Goal: Find specific page/section: Find specific page/section

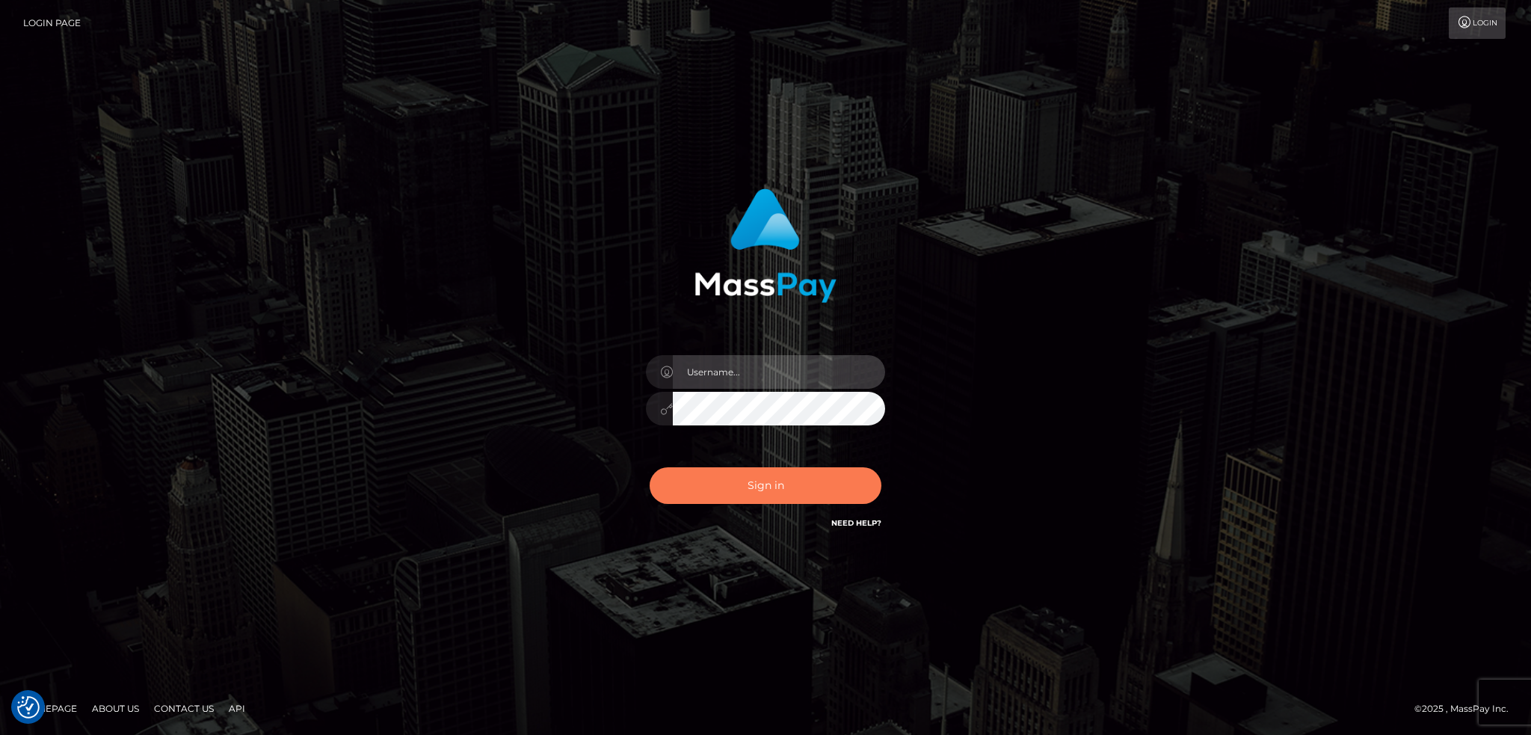
type input "alexstef"
click at [769, 484] on button "Sign in" at bounding box center [766, 485] width 232 height 37
type input "alexstef"
click at [751, 478] on button "Sign in" at bounding box center [766, 485] width 232 height 37
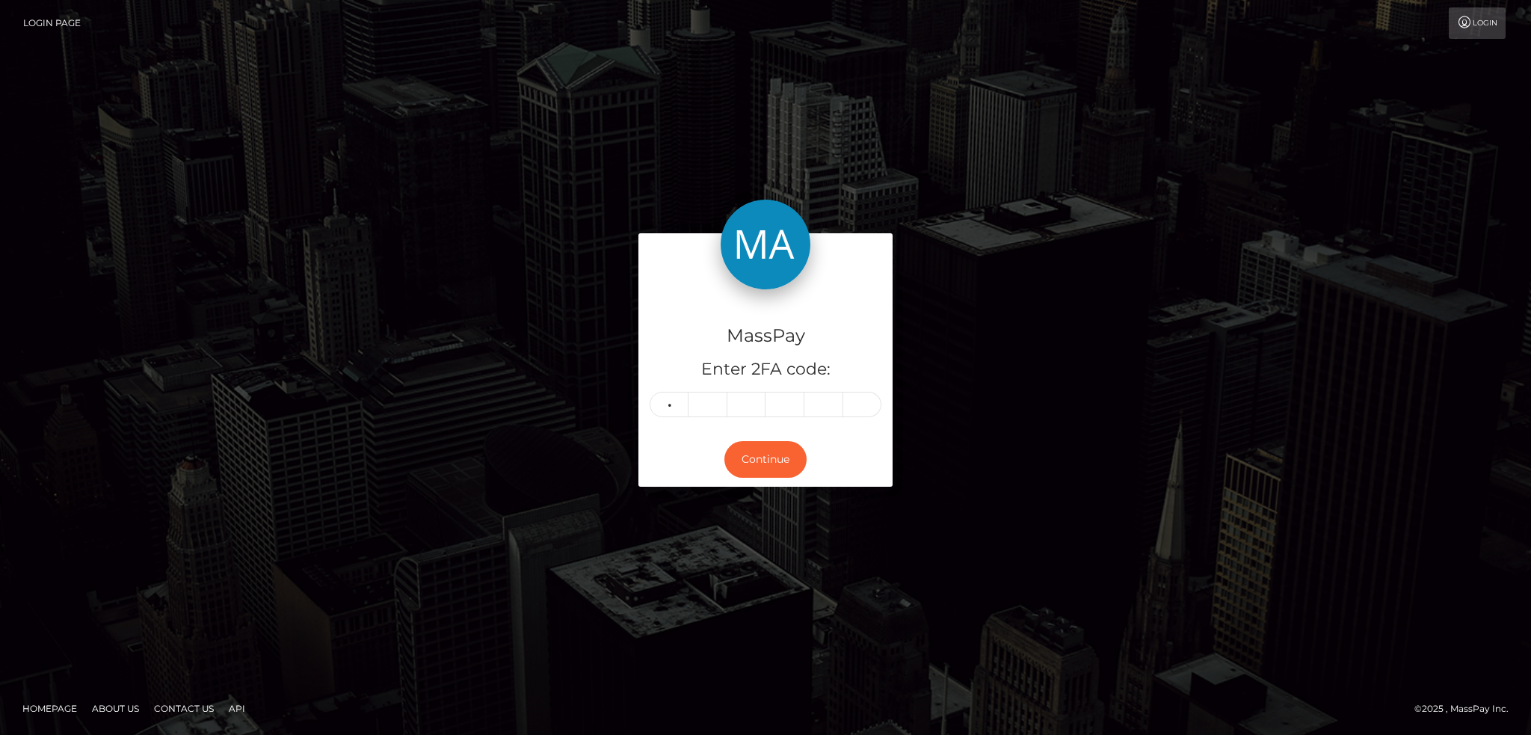
type input "3"
type input "0"
type input "3"
type input "5"
type input "4"
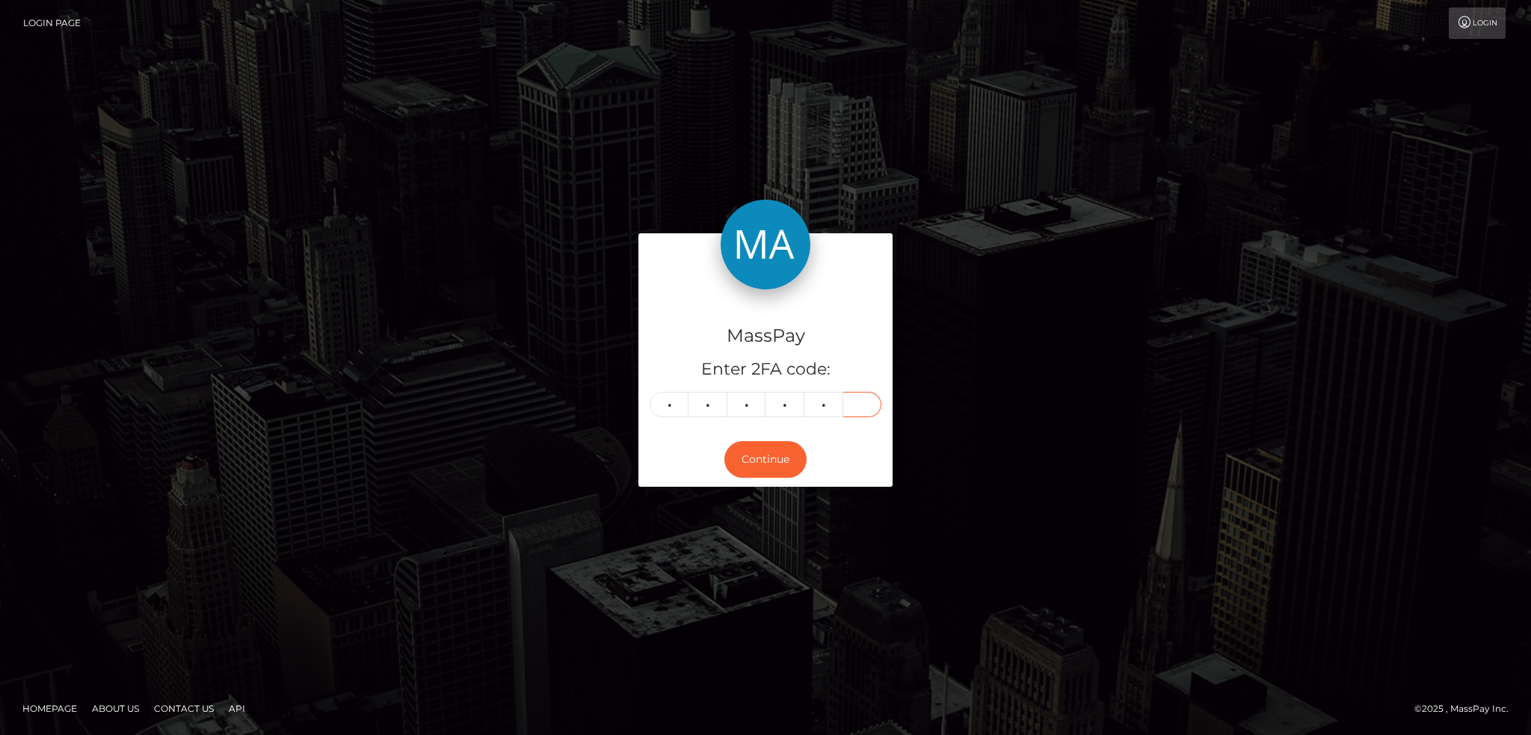
type input "5"
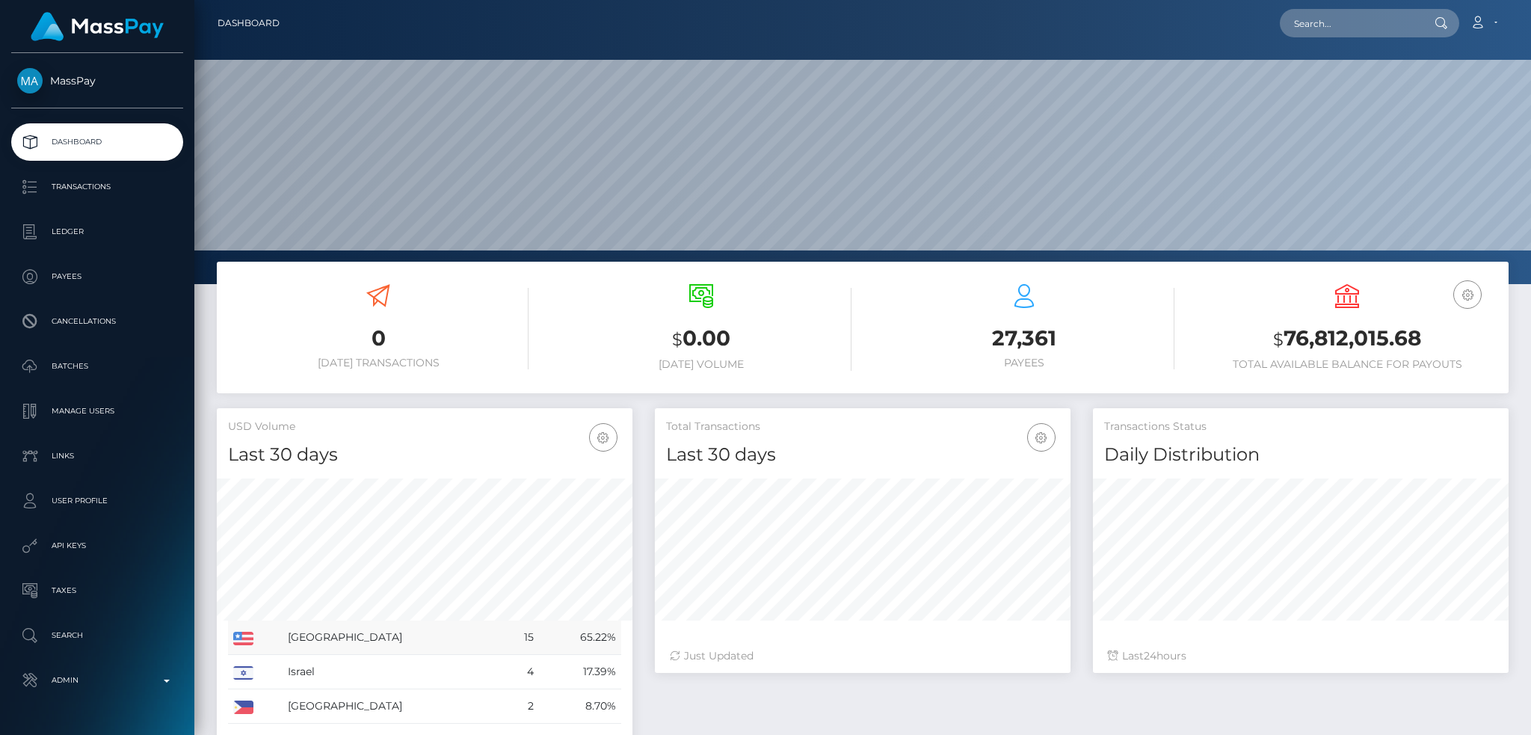
scroll to position [265, 415]
drag, startPoint x: 1352, startPoint y: 19, endPoint x: 1342, endPoint y: 28, distance: 13.3
click at [1352, 24] on input "text" at bounding box center [1350, 23] width 141 height 28
paste input "MSP4816f93ffe4b406"
type input "MSP4816f93ffe4b406"
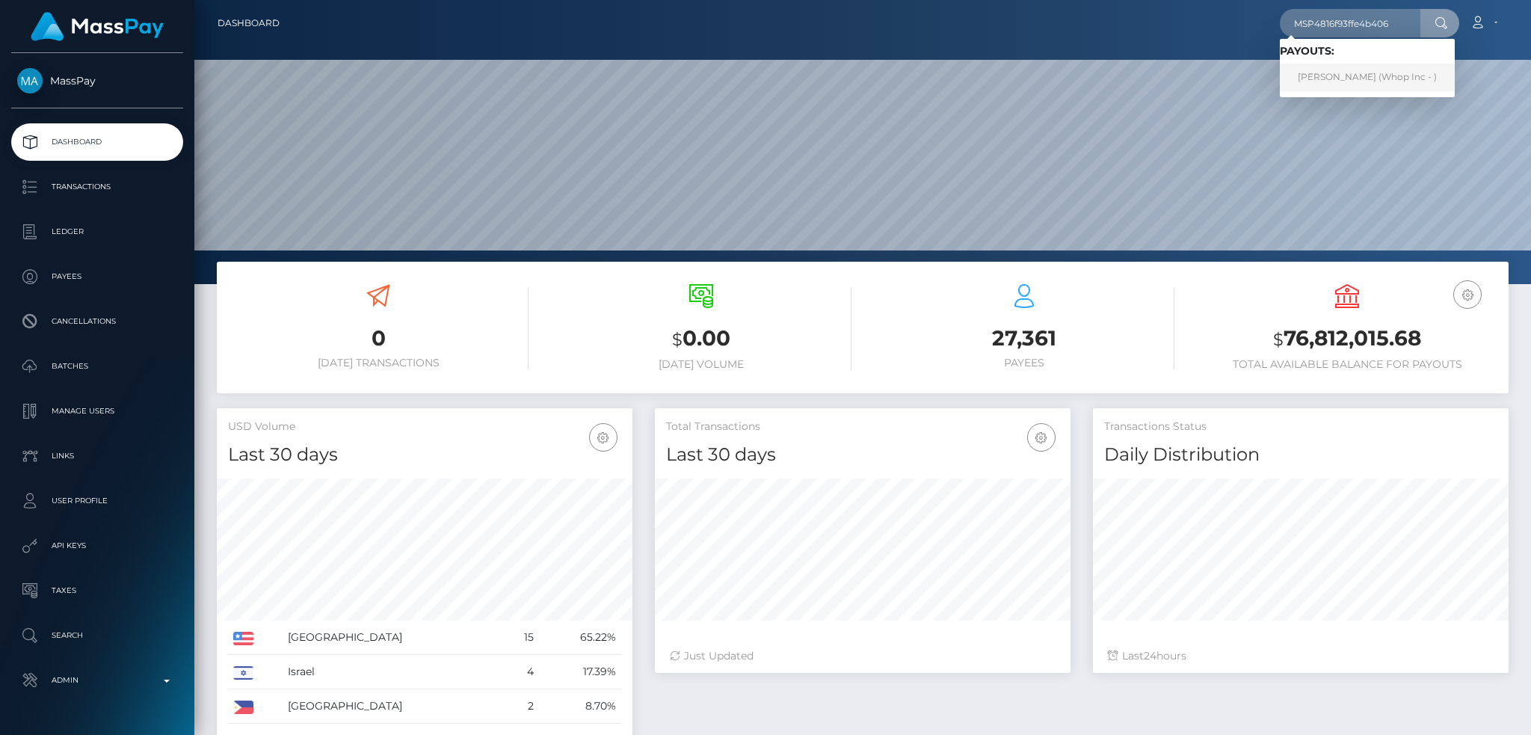
click at [1342, 77] on link "Muhammad Ali Ahmad (Whop Inc - )" at bounding box center [1367, 78] width 175 height 28
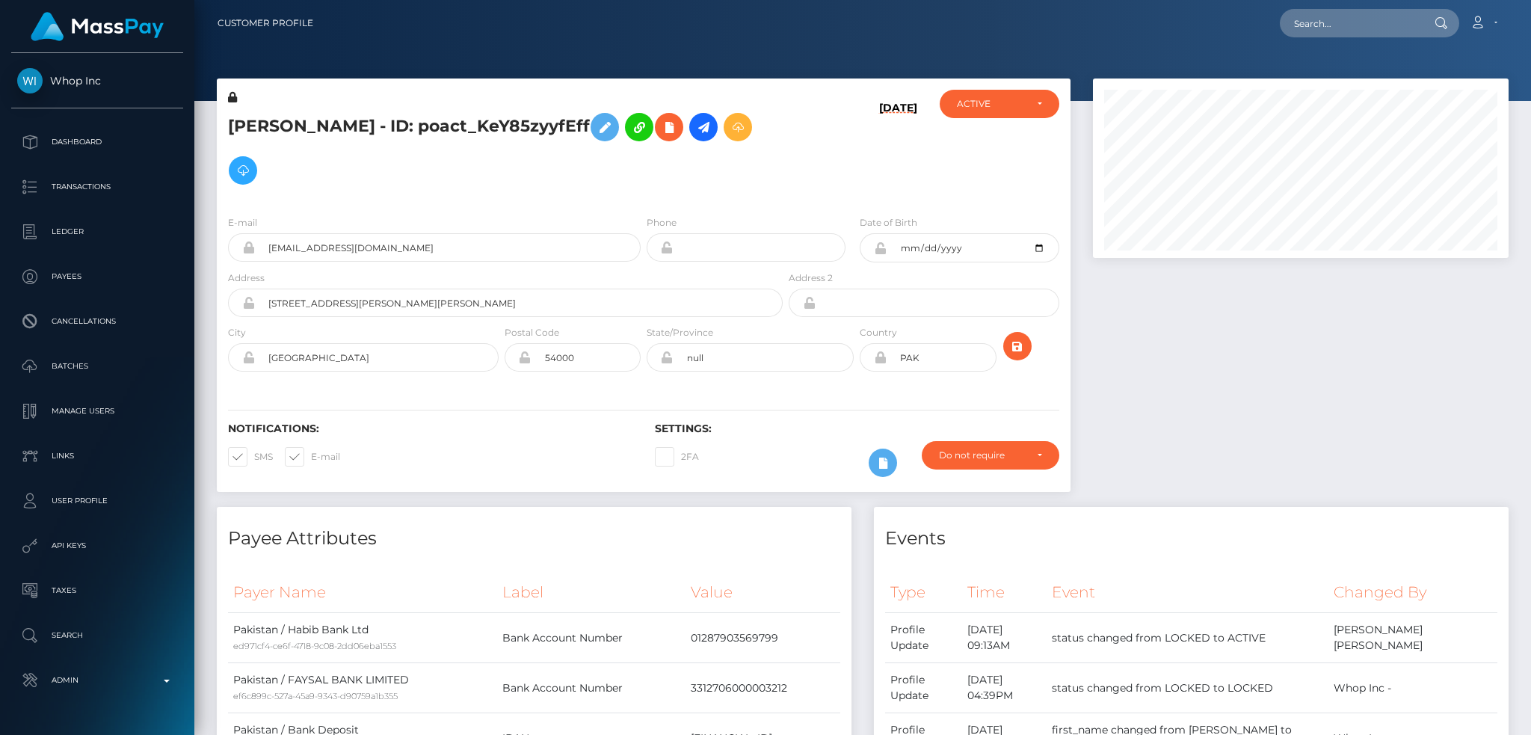
scroll to position [747352, 747116]
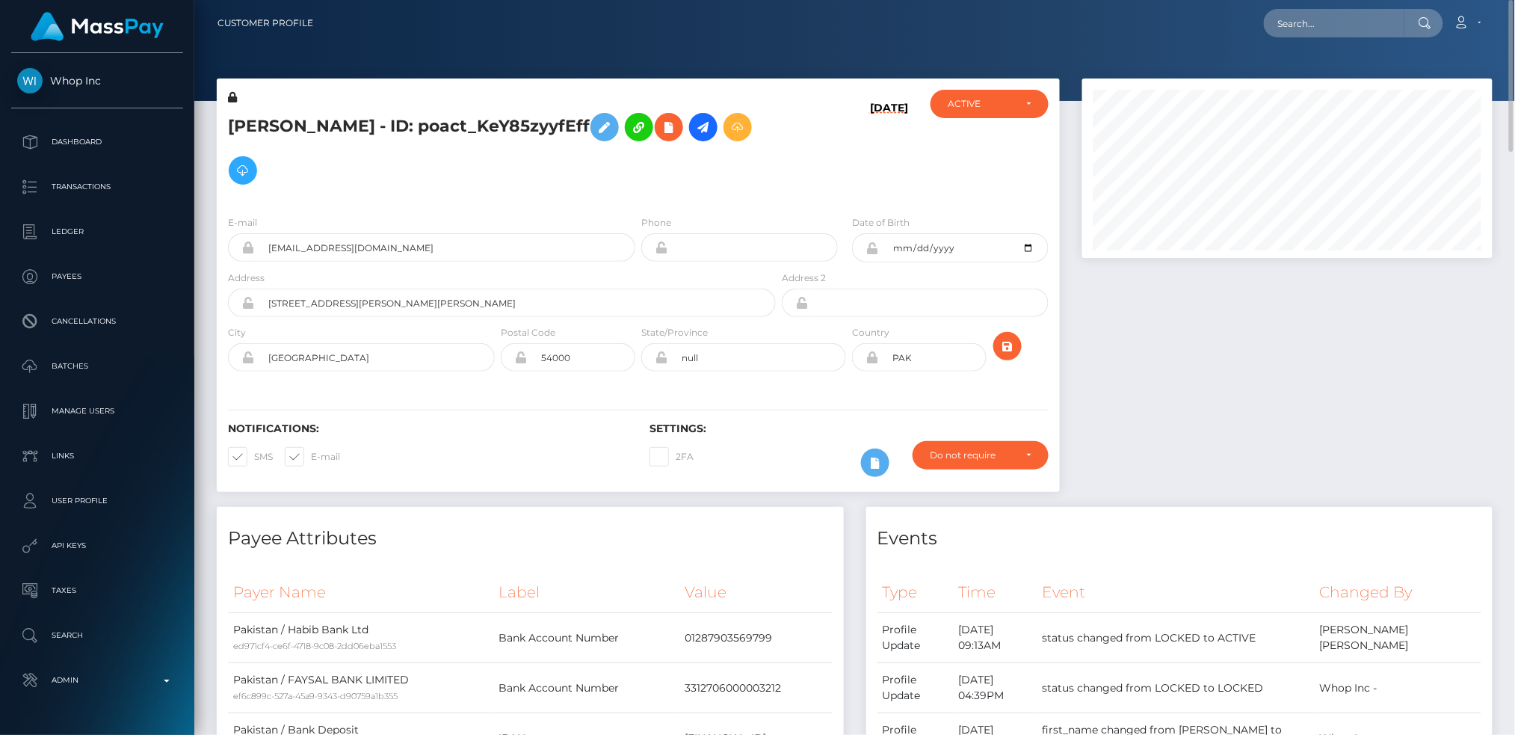
scroll to position [747352, 747120]
